Goal: Task Accomplishment & Management: Complete application form

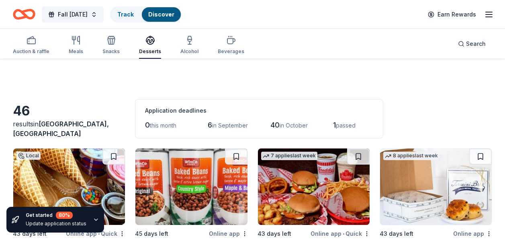
scroll to position [1708, 0]
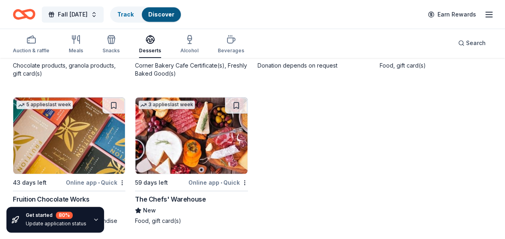
click at [174, 14] on link "Discover" at bounding box center [161, 14] width 26 height 7
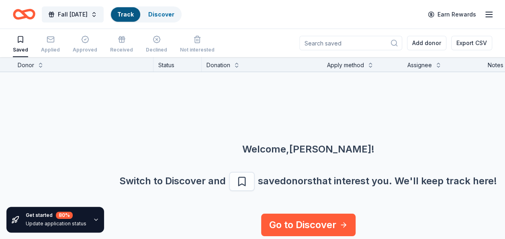
scroll to position [2, 0]
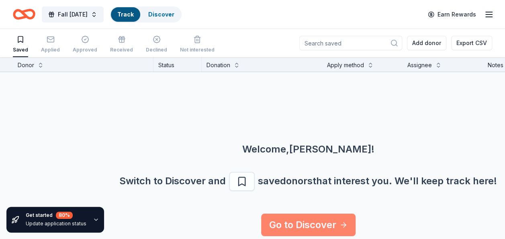
click at [344, 226] on link "Go to Discover" at bounding box center [308, 224] width 94 height 22
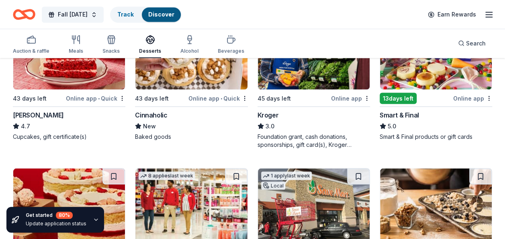
scroll to position [738, 0]
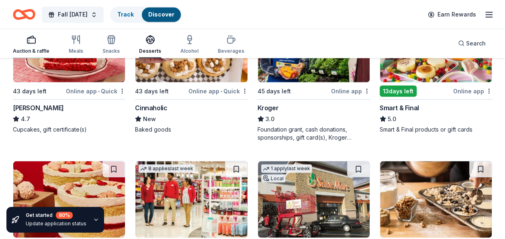
click at [23, 41] on div "button" at bounding box center [31, 40] width 37 height 10
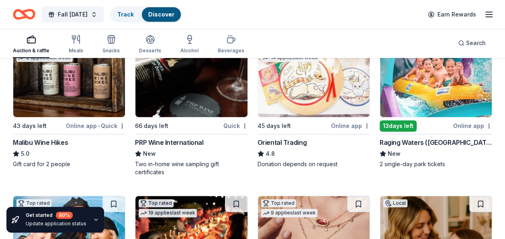
scroll to position [118, 0]
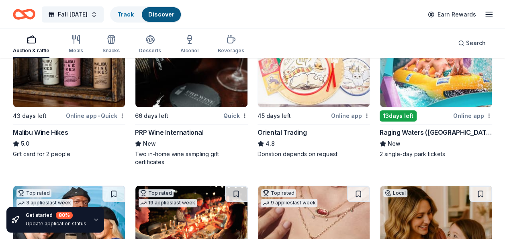
click at [46, 105] on img at bounding box center [69, 69] width 112 height 76
click at [424, 110] on div "13 days left" at bounding box center [415, 115] width 72 height 10
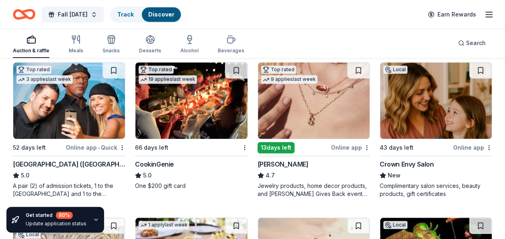
scroll to position [257, 0]
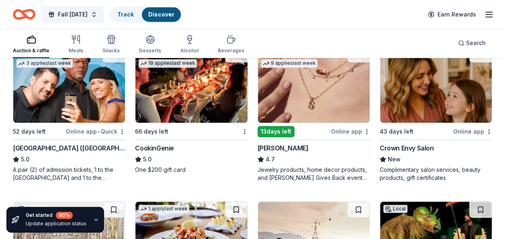
click at [64, 120] on img at bounding box center [69, 84] width 112 height 76
click at [195, 114] on img at bounding box center [191, 84] width 112 height 76
click at [416, 112] on img at bounding box center [436, 84] width 112 height 76
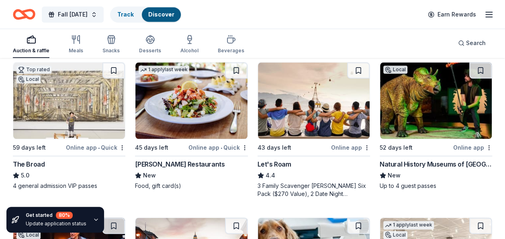
scroll to position [412, 0]
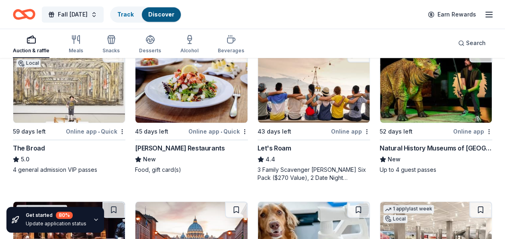
click at [180, 126] on div "45 days left" at bounding box center [160, 131] width 51 height 10
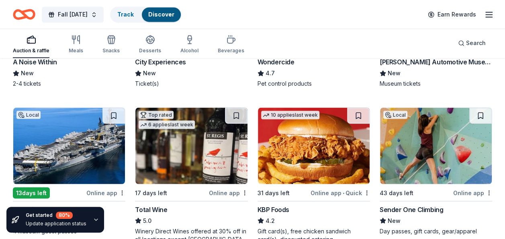
scroll to position [669, 0]
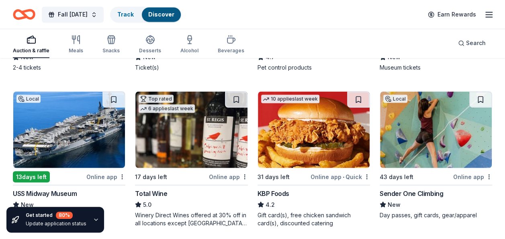
click at [312, 128] on img at bounding box center [314, 129] width 112 height 76
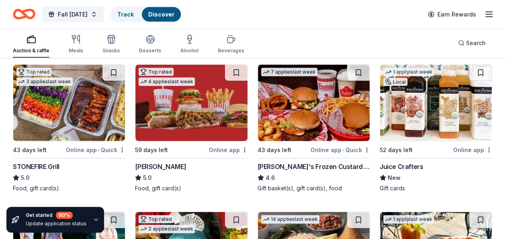
scroll to position [856, 0]
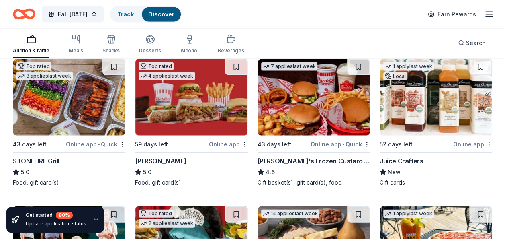
click at [188, 131] on img at bounding box center [191, 97] width 112 height 76
click at [441, 128] on img at bounding box center [436, 97] width 112 height 76
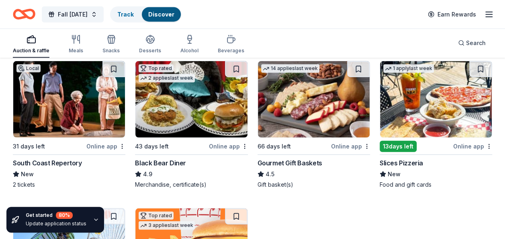
scroll to position [1006, 0]
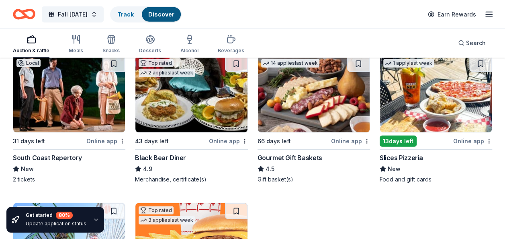
click at [181, 136] on div "43 days left" at bounding box center [171, 141] width 72 height 10
click at [417, 131] on div "1 apply last week" at bounding box center [435, 93] width 112 height 77
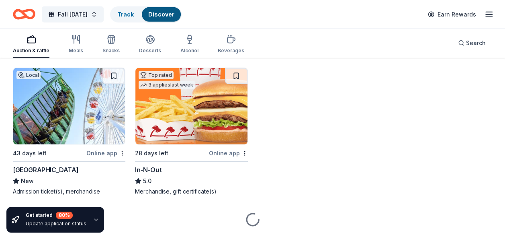
scroll to position [1145, 0]
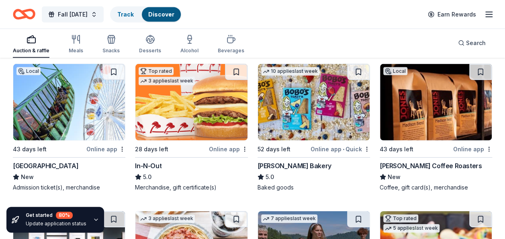
click at [86, 139] on div "Local 43 days left Online app Pacific Park New Admission ticket(s), merchandise" at bounding box center [69, 127] width 112 height 128
click at [216, 150] on div "Online app" at bounding box center [228, 149] width 39 height 10
click at [330, 116] on img at bounding box center [314, 102] width 112 height 76
click at [429, 120] on img at bounding box center [436, 102] width 112 height 76
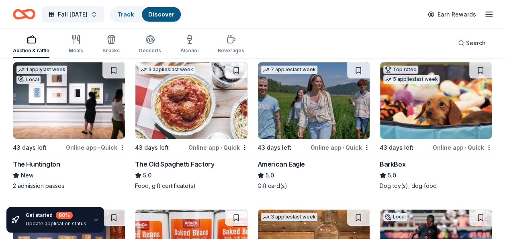
scroll to position [1295, 0]
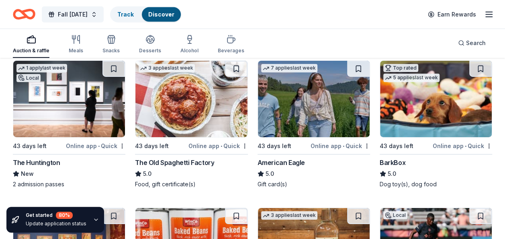
click at [192, 94] on img at bounding box center [191, 99] width 112 height 76
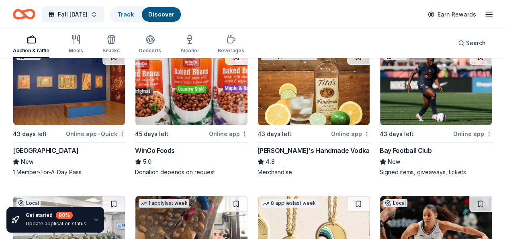
scroll to position [1663, 0]
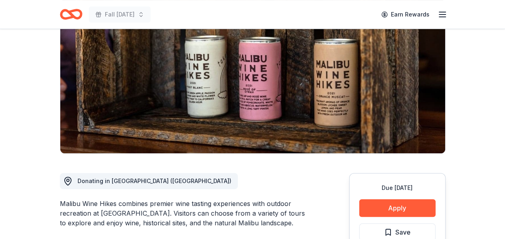
scroll to position [123, 0]
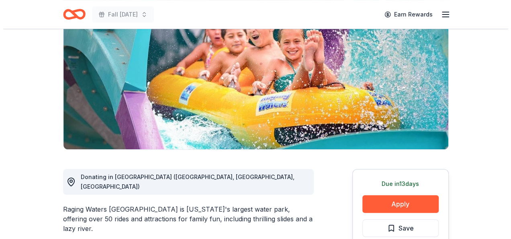
scroll to position [96, 0]
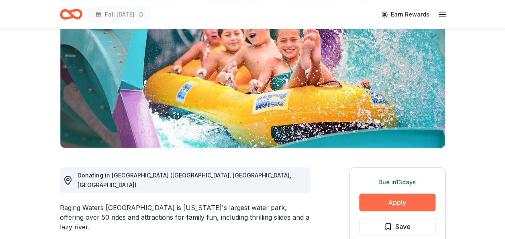
click at [410, 198] on button "Apply" at bounding box center [397, 202] width 76 height 18
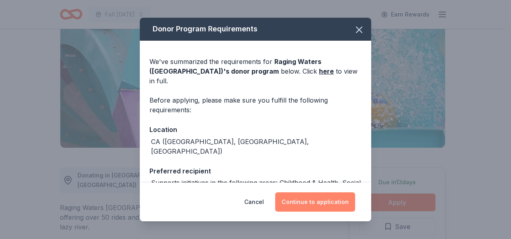
click at [302, 199] on button "Continue to application" at bounding box center [315, 201] width 80 height 19
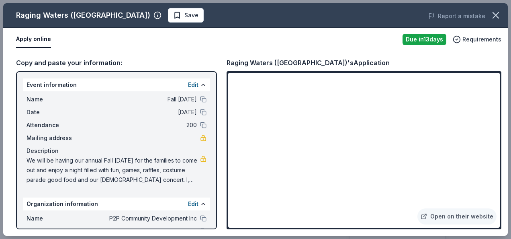
click at [200, 99] on button at bounding box center [203, 99] width 6 height 6
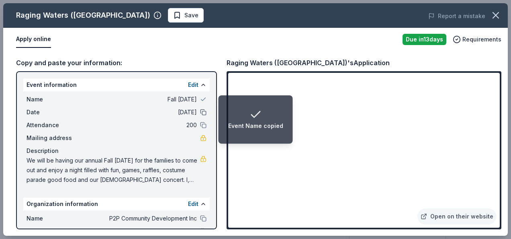
click at [200, 111] on button at bounding box center [203, 112] width 6 height 6
click at [200, 127] on button at bounding box center [203, 125] width 6 height 6
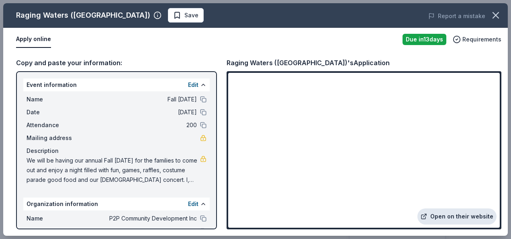
click at [464, 214] on link "Open on their website" at bounding box center [456, 216] width 79 height 16
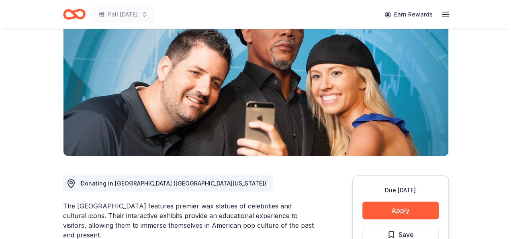
scroll to position [96, 0]
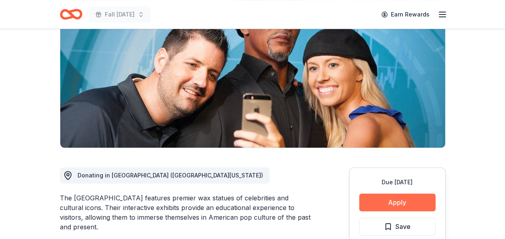
click at [425, 203] on button "Apply" at bounding box center [397, 202] width 76 height 18
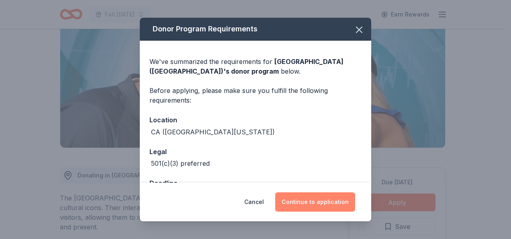
click at [338, 202] on button "Continue to application" at bounding box center [315, 201] width 80 height 19
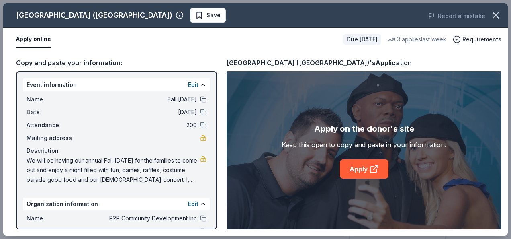
click at [200, 98] on button at bounding box center [203, 99] width 6 height 6
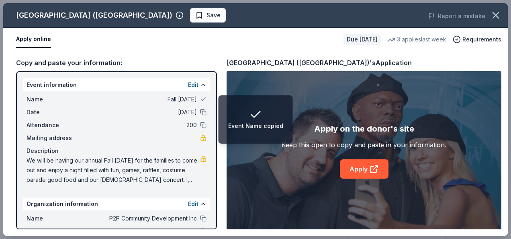
click at [200, 112] on button at bounding box center [203, 112] width 6 height 6
click at [200, 123] on button at bounding box center [203, 125] width 6 height 6
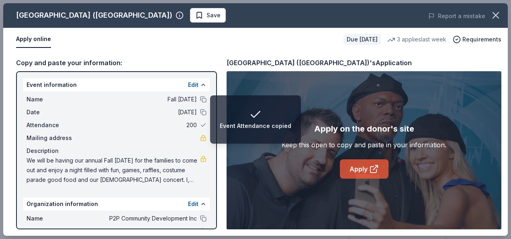
click at [375, 168] on icon at bounding box center [374, 169] width 10 height 10
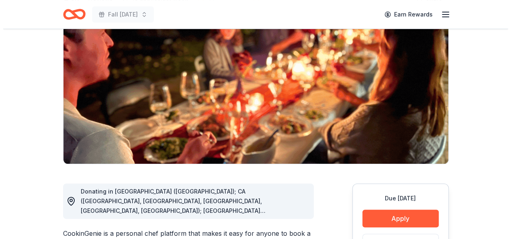
scroll to position [96, 0]
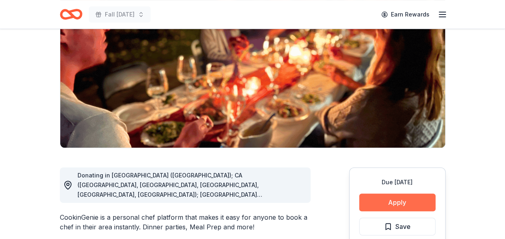
click at [420, 197] on button "Apply" at bounding box center [397, 202] width 76 height 18
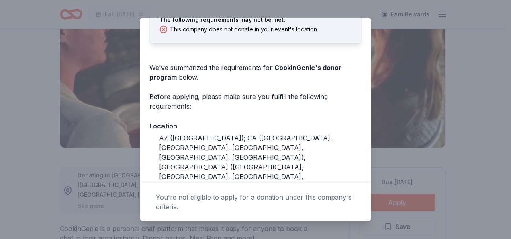
scroll to position [0, 0]
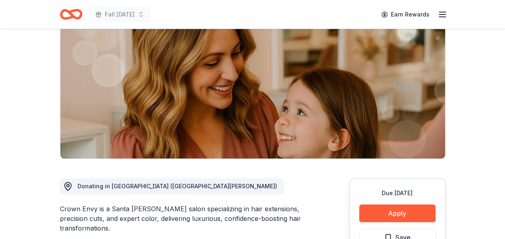
scroll to position [134, 0]
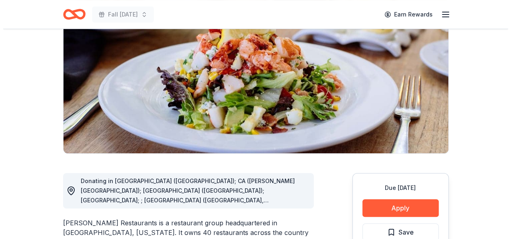
scroll to position [91, 0]
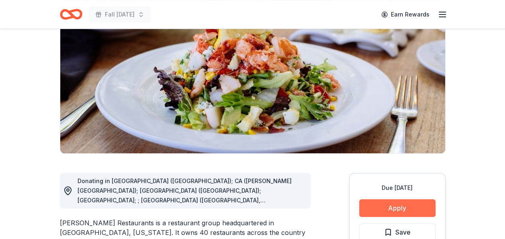
click at [415, 206] on button "Apply" at bounding box center [397, 208] width 76 height 18
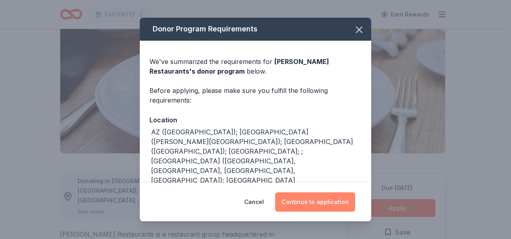
click at [326, 204] on button "Continue to application" at bounding box center [315, 201] width 80 height 19
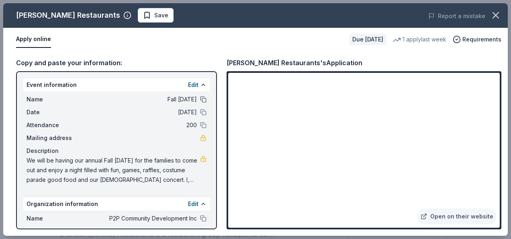
click at [200, 102] on button at bounding box center [203, 99] width 6 height 6
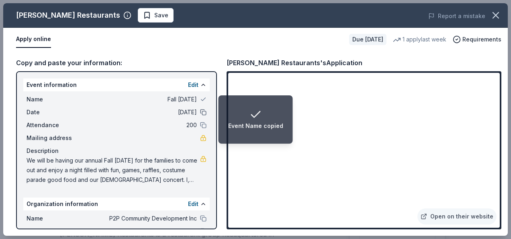
click at [200, 112] on button at bounding box center [203, 112] width 6 height 6
click at [200, 122] on button at bounding box center [203, 125] width 6 height 6
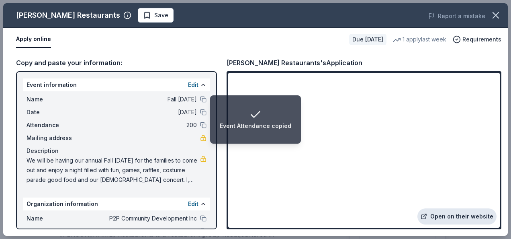
click at [445, 213] on link "Open on their website" at bounding box center [456, 216] width 79 height 16
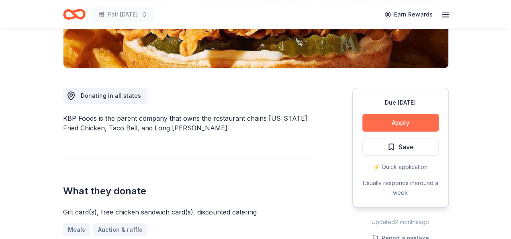
scroll to position [176, 0]
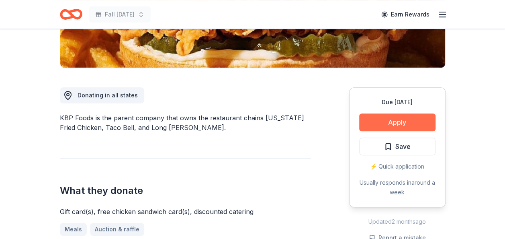
click at [379, 120] on button "Apply" at bounding box center [397, 122] width 76 height 18
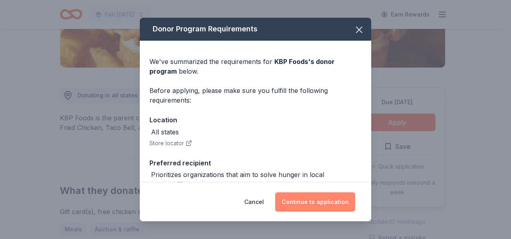
click at [320, 199] on button "Continue to application" at bounding box center [315, 201] width 80 height 19
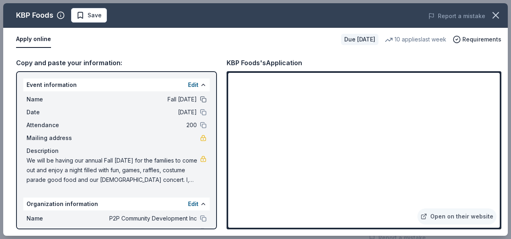
click at [200, 98] on button at bounding box center [203, 99] width 6 height 6
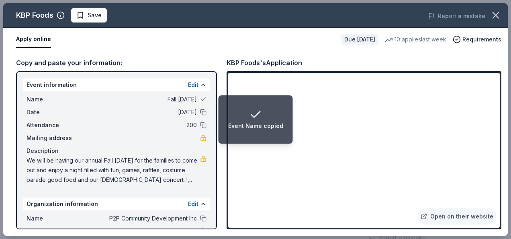
click at [200, 114] on button at bounding box center [203, 112] width 6 height 6
click at [200, 124] on button at bounding box center [203, 125] width 6 height 6
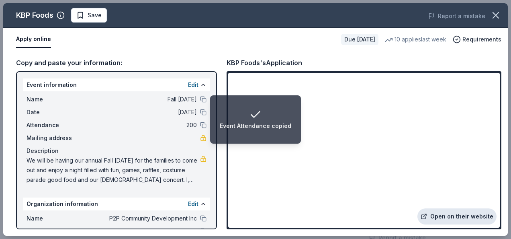
click at [458, 218] on link "Open on their website" at bounding box center [456, 216] width 79 height 16
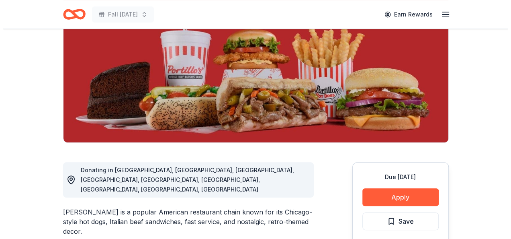
scroll to position [107, 0]
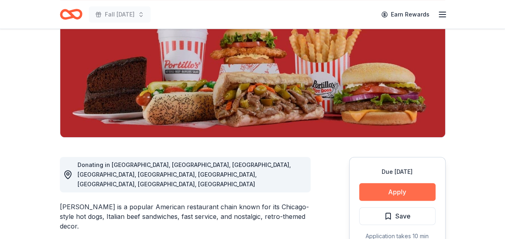
click at [404, 187] on button "Apply" at bounding box center [397, 192] width 76 height 18
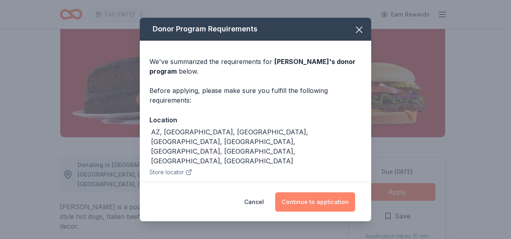
click at [330, 201] on button "Continue to application" at bounding box center [315, 201] width 80 height 19
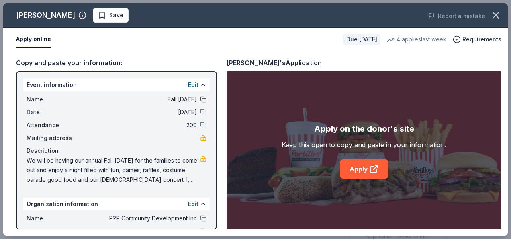
click at [200, 100] on button at bounding box center [203, 99] width 6 height 6
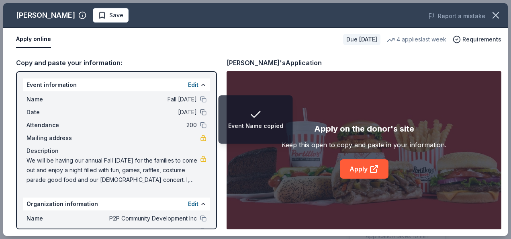
click at [200, 114] on button at bounding box center [203, 112] width 6 height 6
click at [200, 123] on button at bounding box center [203, 125] width 6 height 6
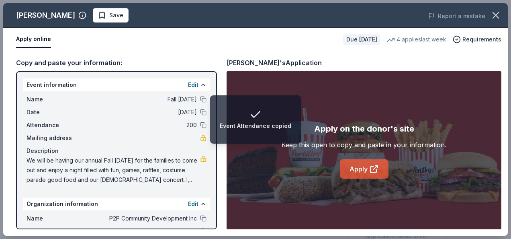
click at [361, 164] on link "Apply" at bounding box center [364, 168] width 49 height 19
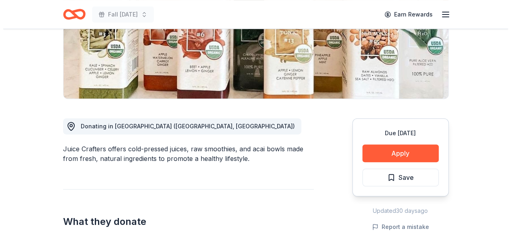
scroll to position [149, 0]
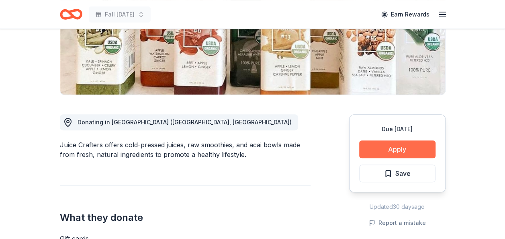
click at [375, 146] on button "Apply" at bounding box center [397, 149] width 76 height 18
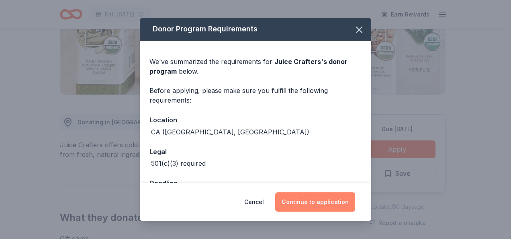
click at [303, 197] on button "Continue to application" at bounding box center [315, 201] width 80 height 19
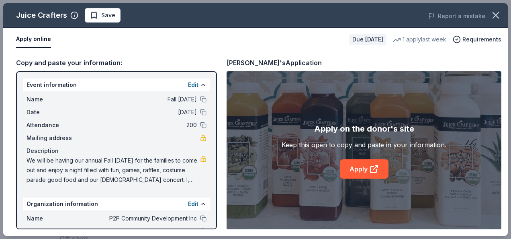
click at [198, 103] on div "Name Fall Harvest Festival" at bounding box center [117, 99] width 180 height 10
click at [200, 99] on button at bounding box center [203, 99] width 6 height 6
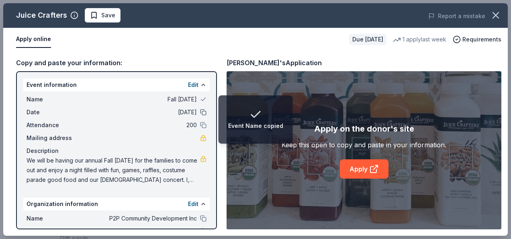
click at [200, 112] on button at bounding box center [203, 112] width 6 height 6
click at [200, 123] on button at bounding box center [203, 125] width 6 height 6
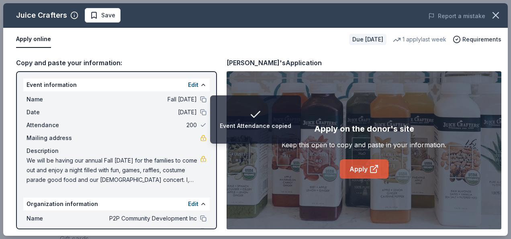
click at [371, 173] on icon at bounding box center [374, 169] width 10 height 10
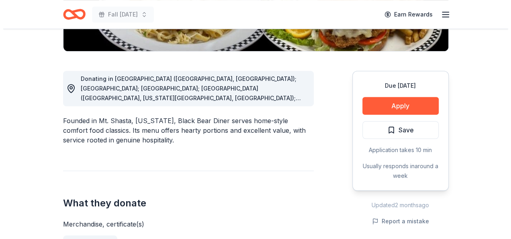
scroll to position [225, 0]
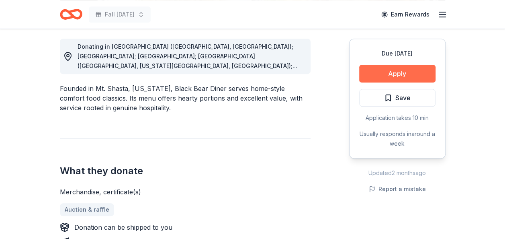
click at [394, 75] on button "Apply" at bounding box center [397, 74] width 76 height 18
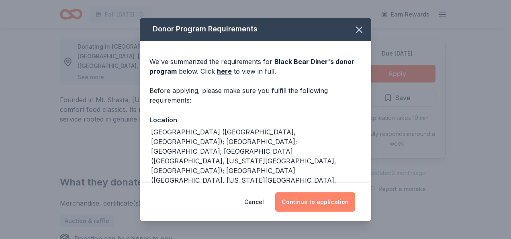
click at [305, 205] on button "Continue to application" at bounding box center [315, 201] width 80 height 19
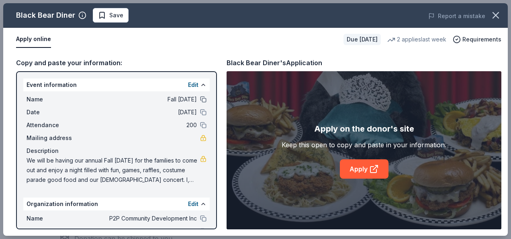
click at [200, 102] on button at bounding box center [203, 99] width 6 height 6
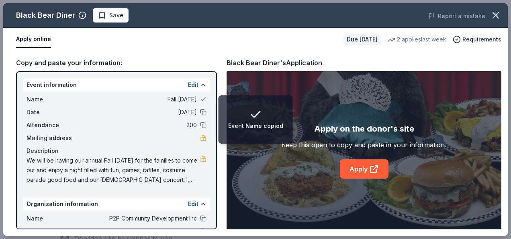
click at [200, 115] on button at bounding box center [203, 112] width 6 height 6
click at [202, 128] on div "Name Fall Harvest Festival Date 10/31/25 Attendance 200 Mailing address Descrip…" at bounding box center [116, 139] width 186 height 96
click at [200, 126] on button at bounding box center [203, 125] width 6 height 6
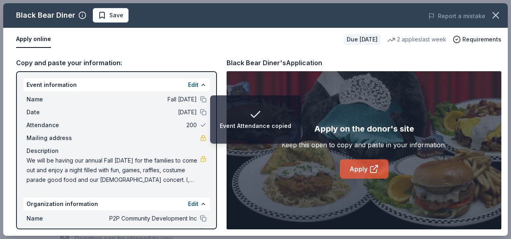
click at [350, 171] on link "Apply" at bounding box center [364, 168] width 49 height 19
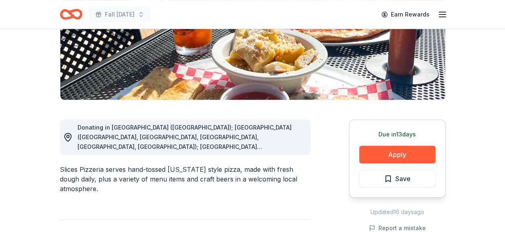
scroll to position [155, 0]
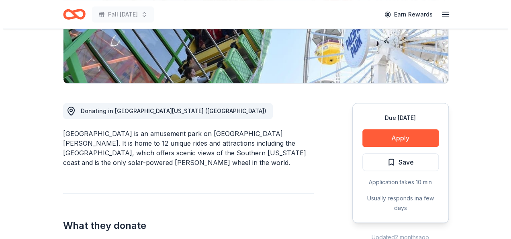
scroll to position [177, 0]
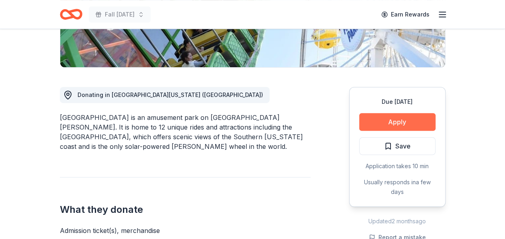
click at [370, 123] on button "Apply" at bounding box center [397, 122] width 76 height 18
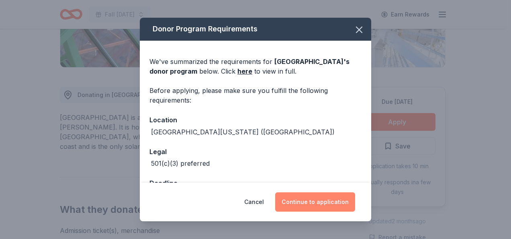
click at [307, 203] on button "Continue to application" at bounding box center [315, 201] width 80 height 19
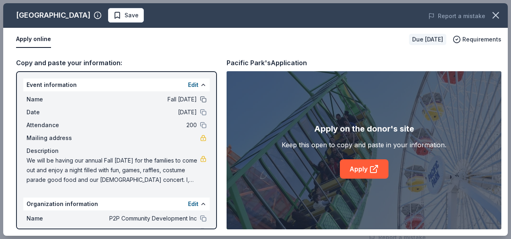
click at [200, 98] on button at bounding box center [203, 99] width 6 height 6
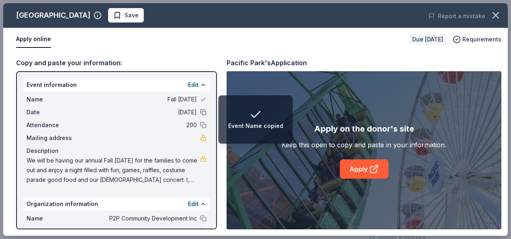
click at [200, 110] on button at bounding box center [203, 112] width 6 height 6
click at [200, 123] on button at bounding box center [203, 125] width 6 height 6
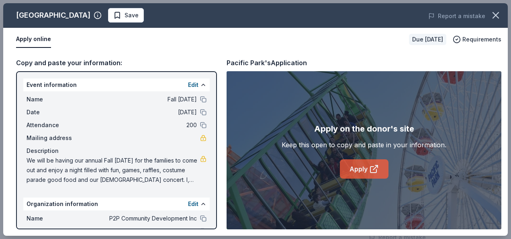
click at [363, 172] on link "Apply" at bounding box center [364, 168] width 49 height 19
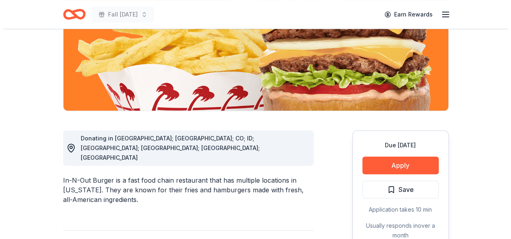
scroll to position [134, 0]
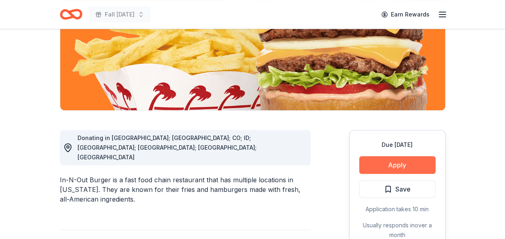
click at [400, 163] on button "Apply" at bounding box center [397, 165] width 76 height 18
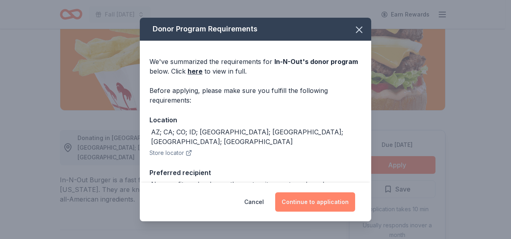
click at [326, 201] on button "Continue to application" at bounding box center [315, 201] width 80 height 19
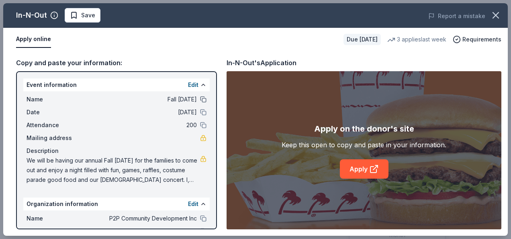
click at [200, 98] on button at bounding box center [203, 99] width 6 height 6
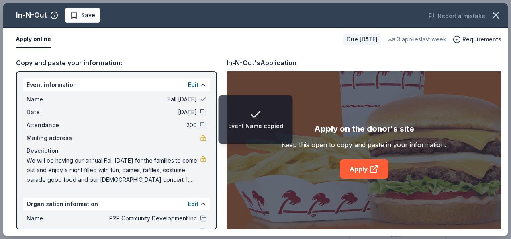
click at [200, 114] on button at bounding box center [203, 112] width 6 height 6
click at [200, 124] on button at bounding box center [203, 125] width 6 height 6
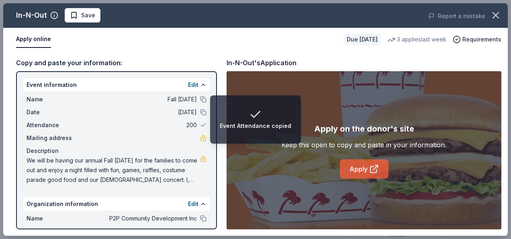
click at [357, 167] on link "Apply" at bounding box center [364, 168] width 49 height 19
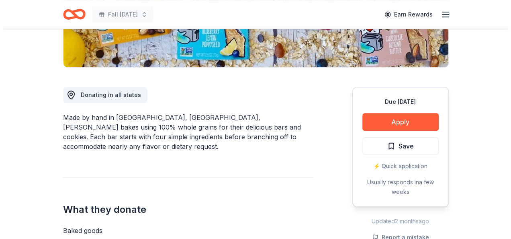
scroll to position [214, 0]
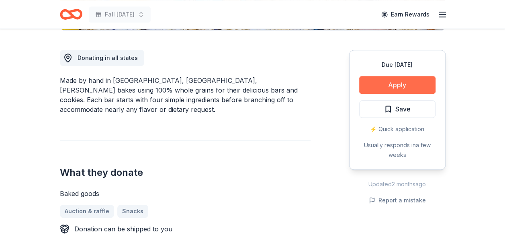
click at [392, 92] on button "Apply" at bounding box center [397, 85] width 76 height 18
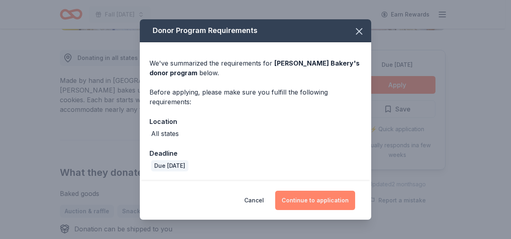
click at [304, 204] on button "Continue to application" at bounding box center [315, 199] width 80 height 19
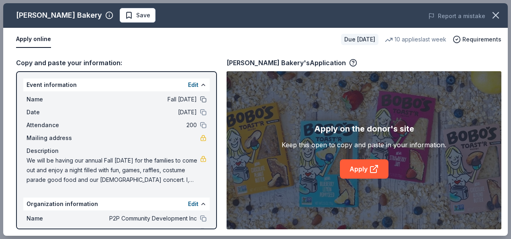
click at [200, 102] on button at bounding box center [203, 99] width 6 height 6
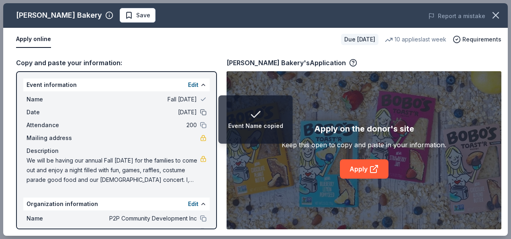
click at [200, 110] on button at bounding box center [203, 112] width 6 height 6
click at [200, 126] on button at bounding box center [203, 125] width 6 height 6
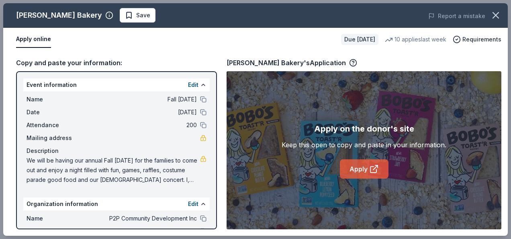
click at [373, 164] on icon at bounding box center [374, 169] width 10 height 10
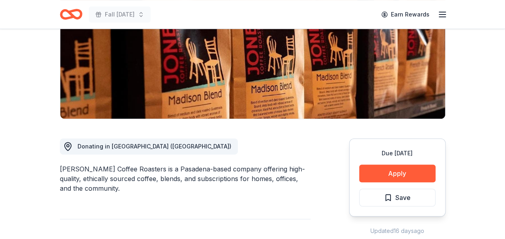
scroll to position [129, 0]
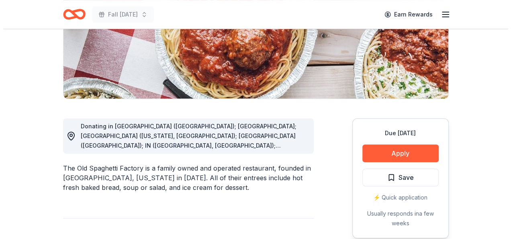
scroll to position [155, 0]
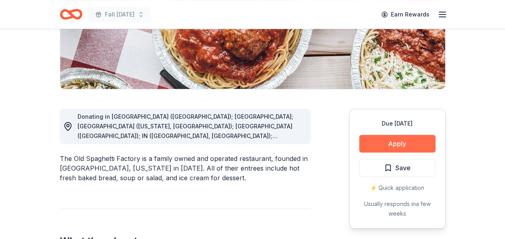
click at [400, 149] on button "Apply" at bounding box center [397, 144] width 76 height 18
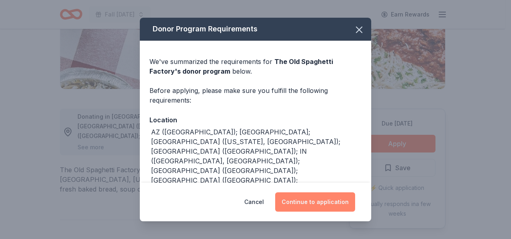
click at [332, 197] on button "Continue to application" at bounding box center [315, 201] width 80 height 19
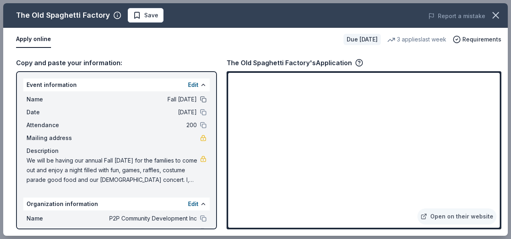
click at [200, 100] on button at bounding box center [203, 99] width 6 height 6
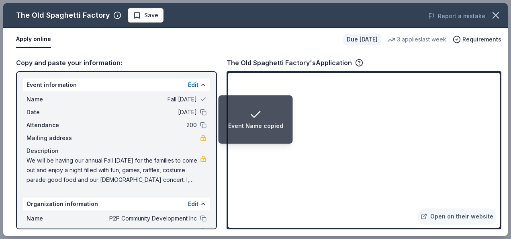
click at [200, 112] on button at bounding box center [203, 112] width 6 height 6
click at [200, 124] on button at bounding box center [203, 125] width 6 height 6
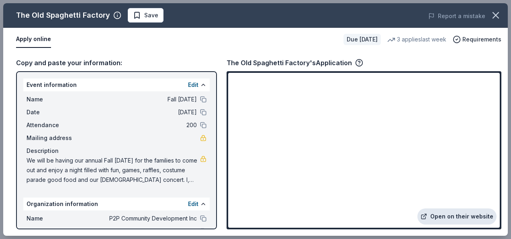
click at [467, 211] on link "Open on their website" at bounding box center [456, 216] width 79 height 16
